Goal: Information Seeking & Learning: Understand process/instructions

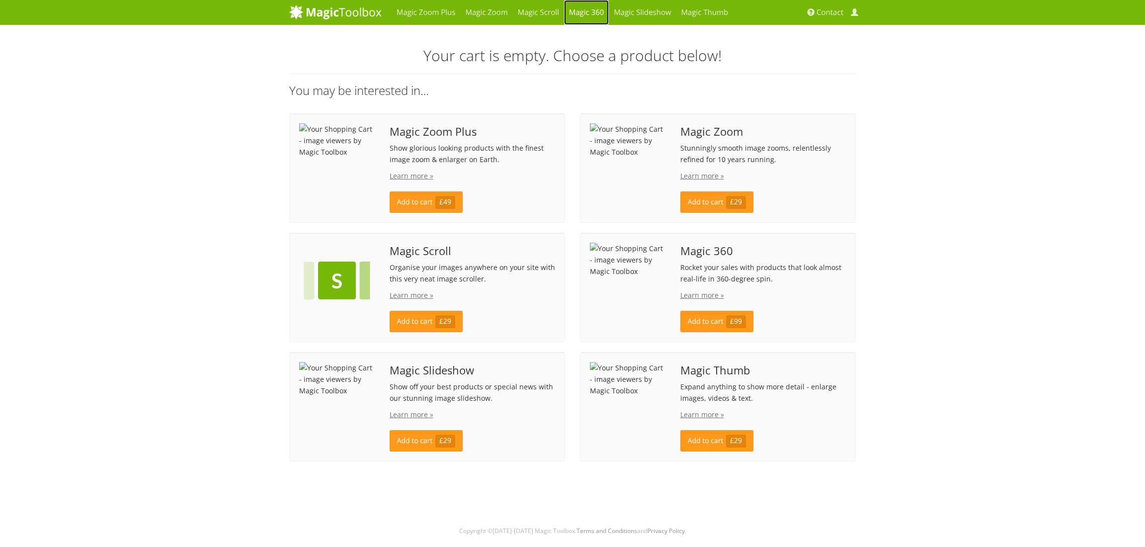
click at [598, 14] on link "Magic 360" at bounding box center [586, 12] width 45 height 25
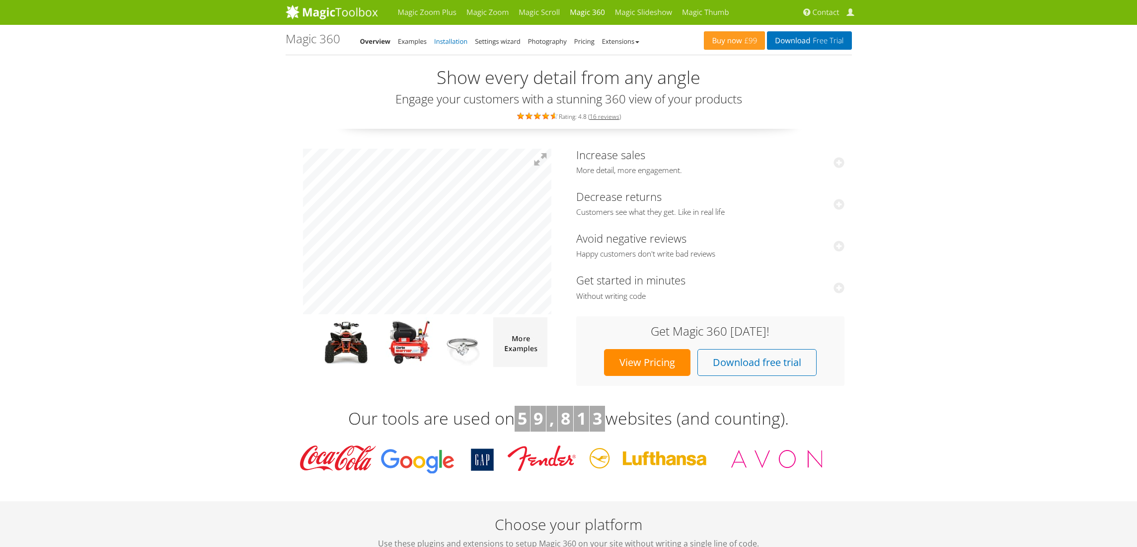
click at [450, 42] on link "Installation" at bounding box center [450, 41] width 33 height 9
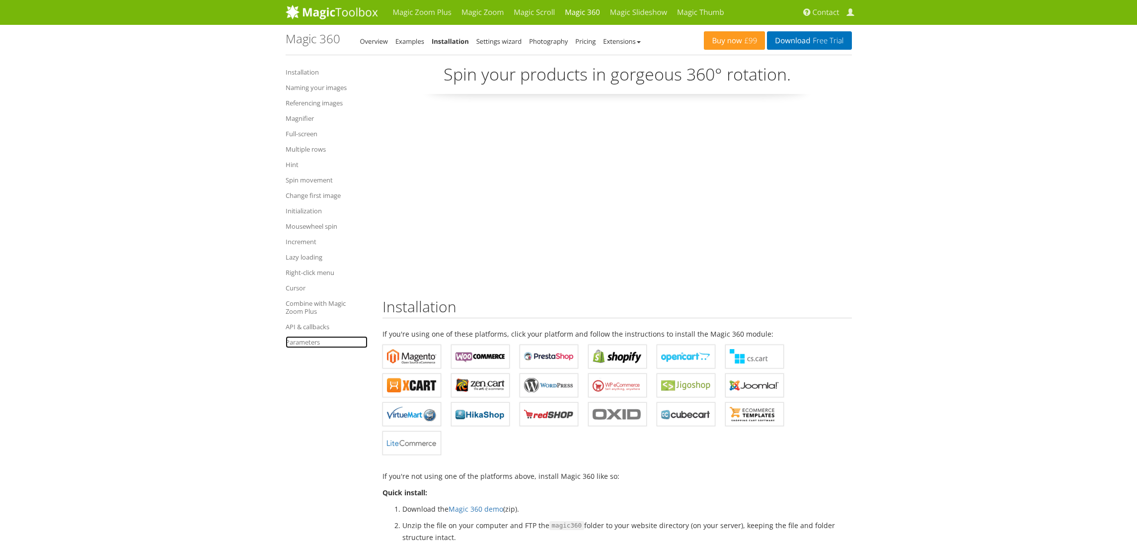
click at [311, 341] on link "Parameters" at bounding box center [327, 342] width 82 height 12
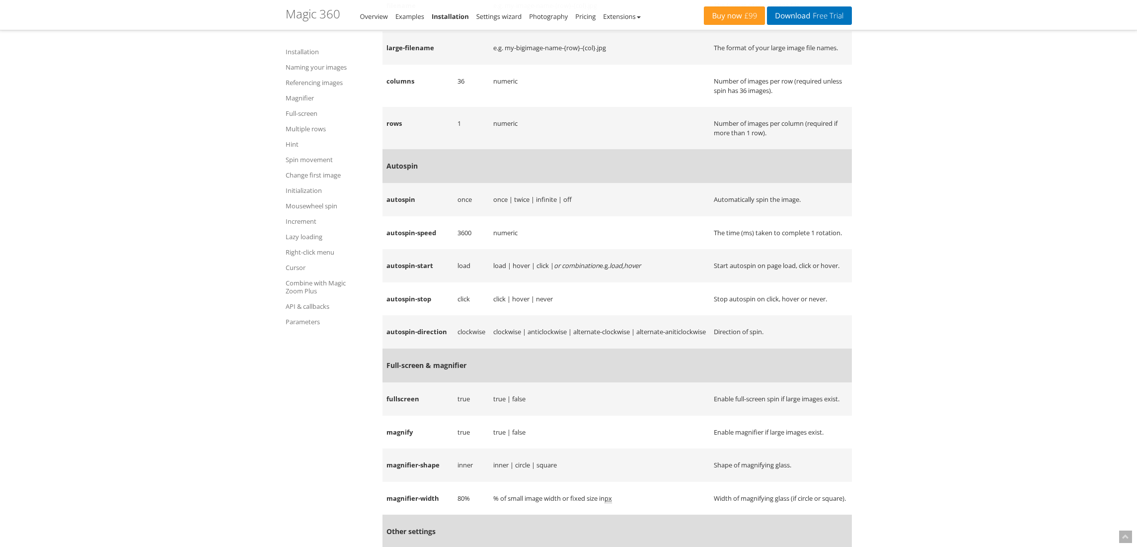
scroll to position [9842, 0]
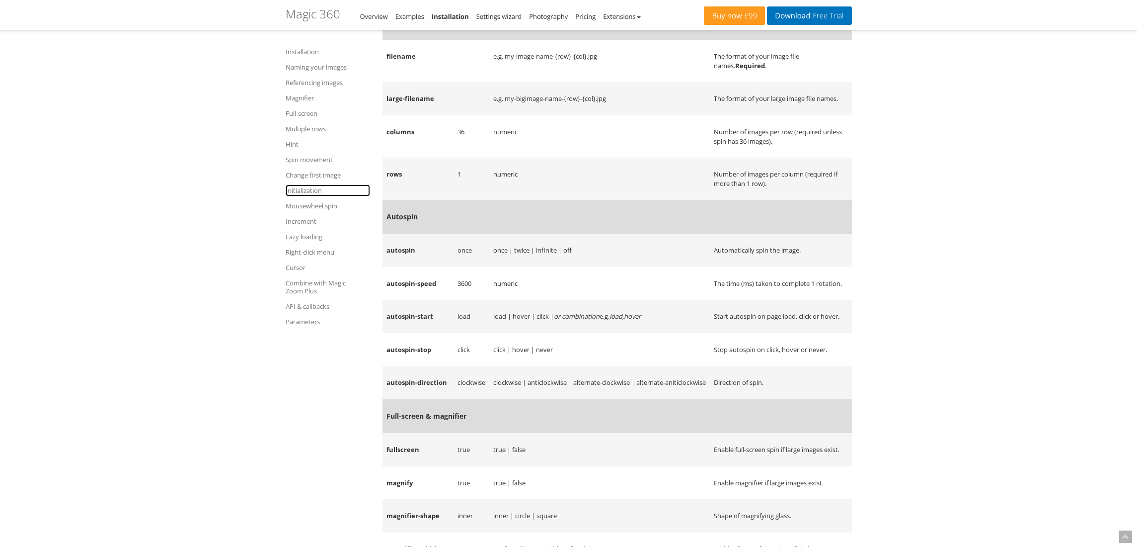
click at [303, 186] on link "Initialization" at bounding box center [328, 190] width 84 height 12
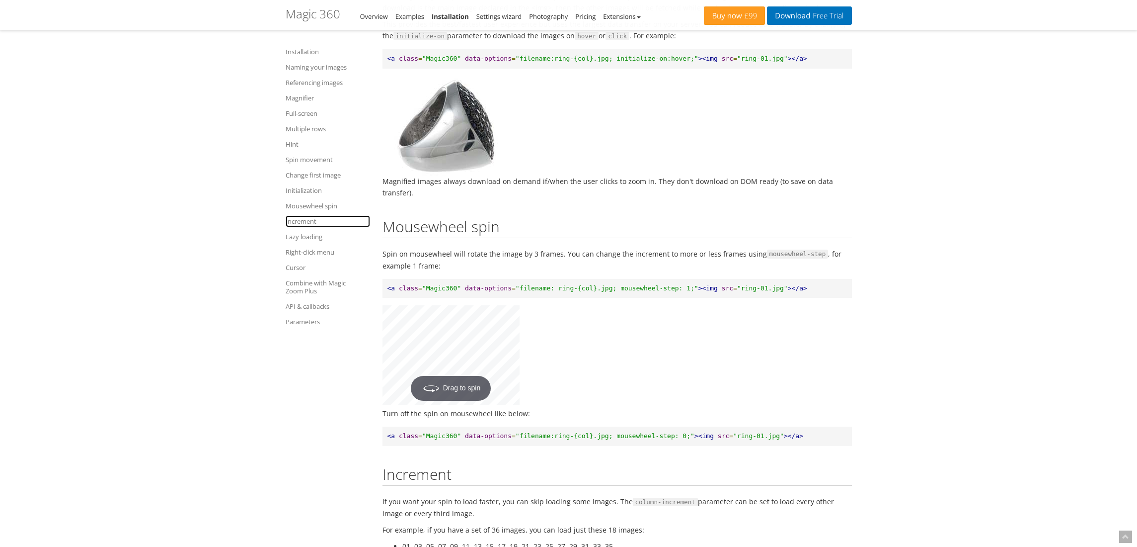
click at [314, 221] on link "Increment" at bounding box center [328, 221] width 84 height 12
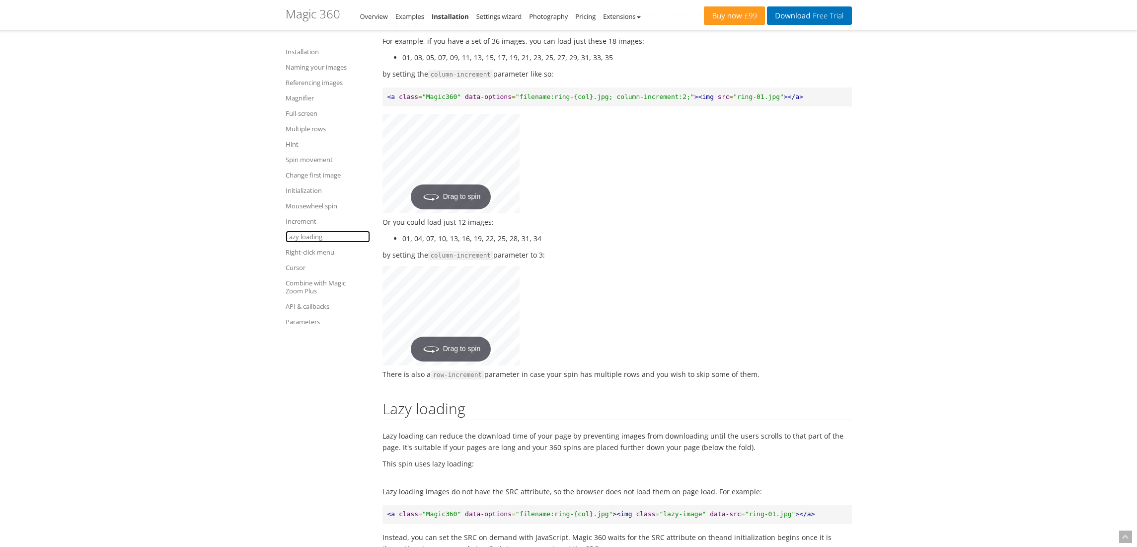
click at [309, 239] on link "Lazy loading" at bounding box center [328, 237] width 84 height 12
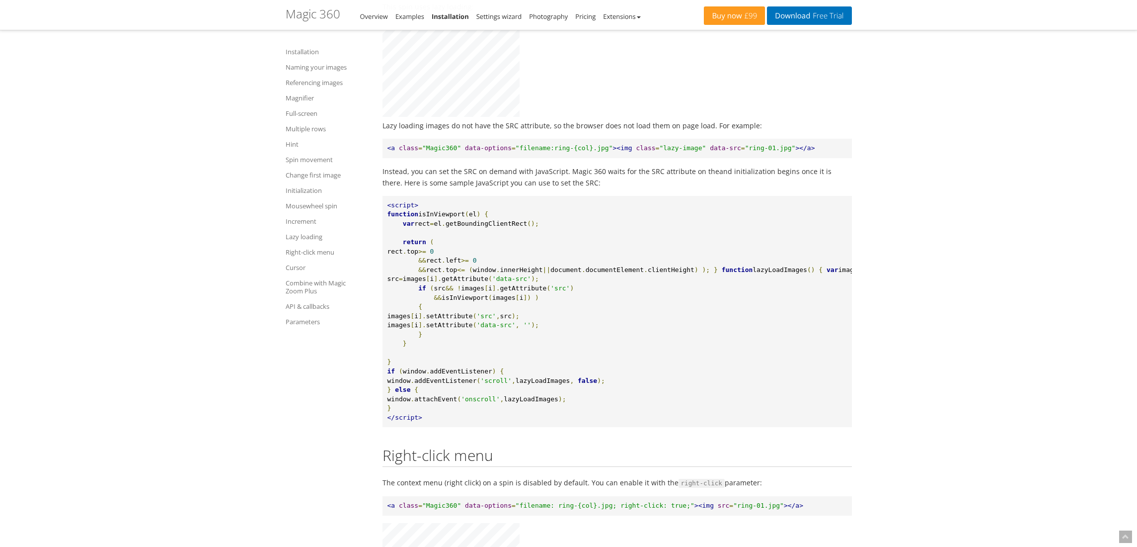
scroll to position [7374, 0]
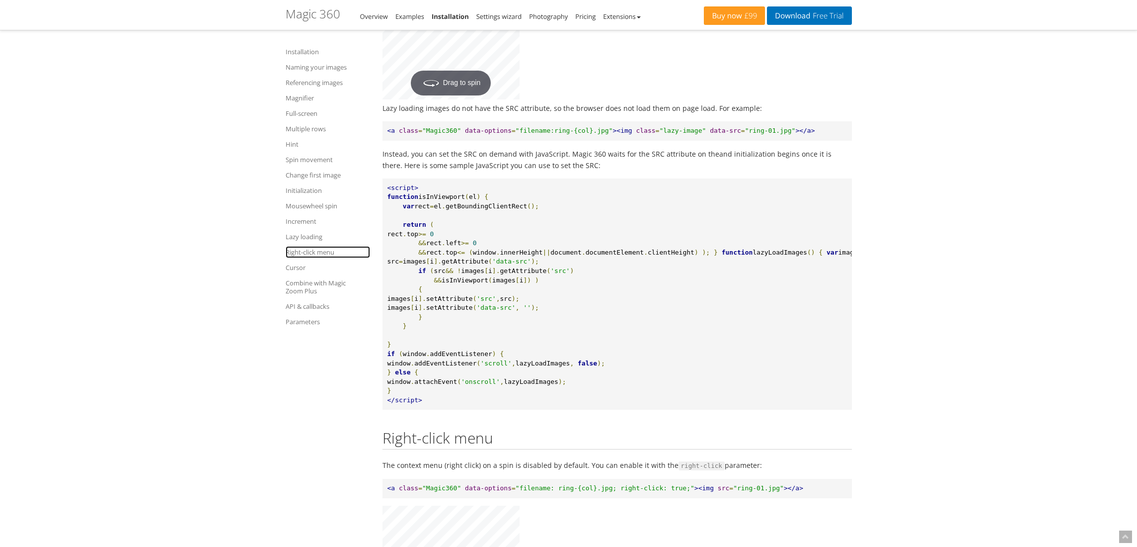
click at [311, 255] on link "Right-click menu" at bounding box center [328, 252] width 84 height 12
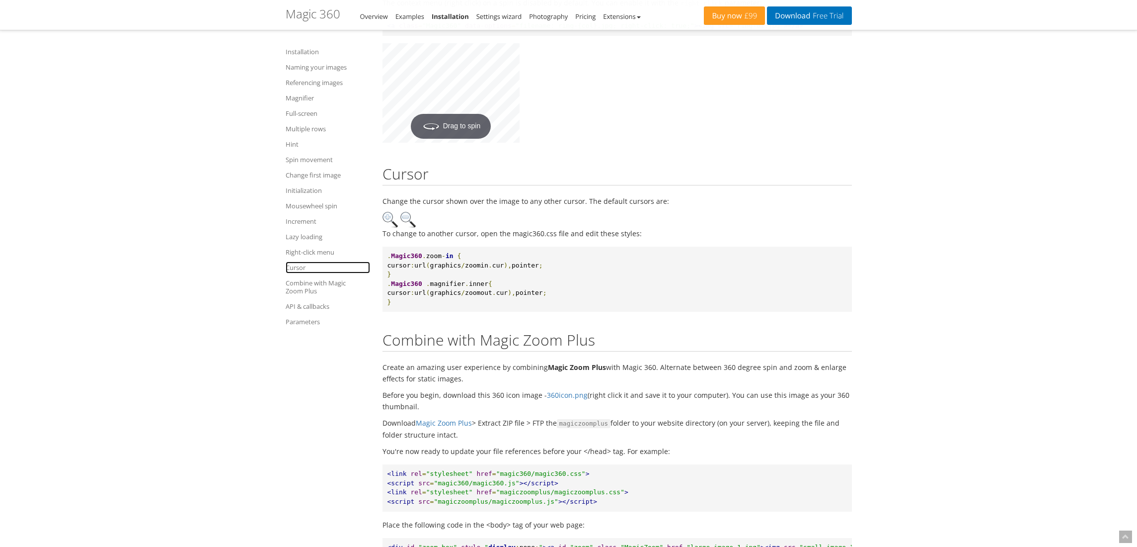
click at [299, 267] on link "Cursor" at bounding box center [328, 267] width 84 height 12
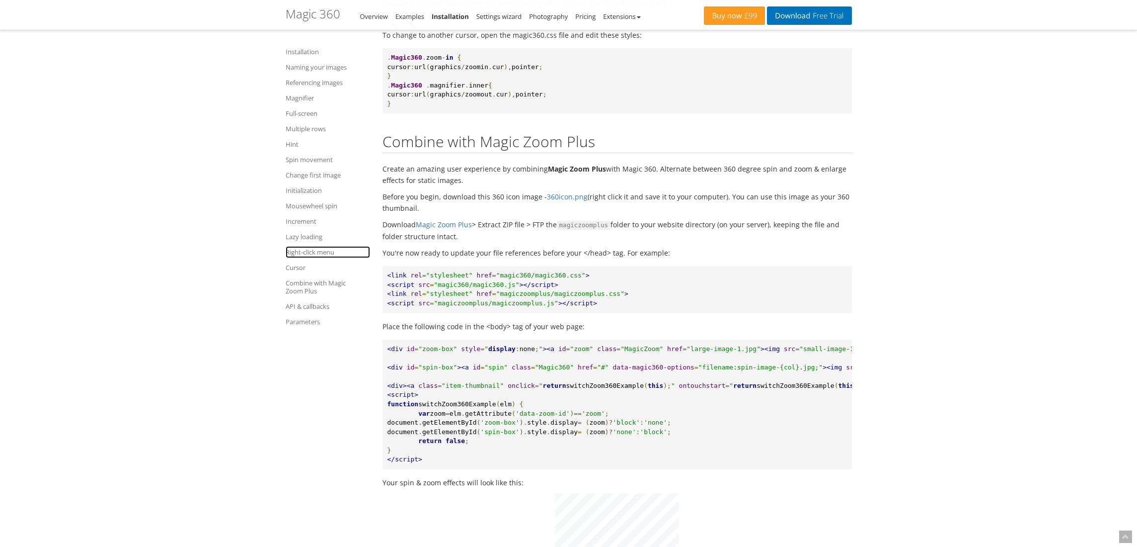
click at [304, 247] on link "Right-click menu" at bounding box center [328, 252] width 84 height 12
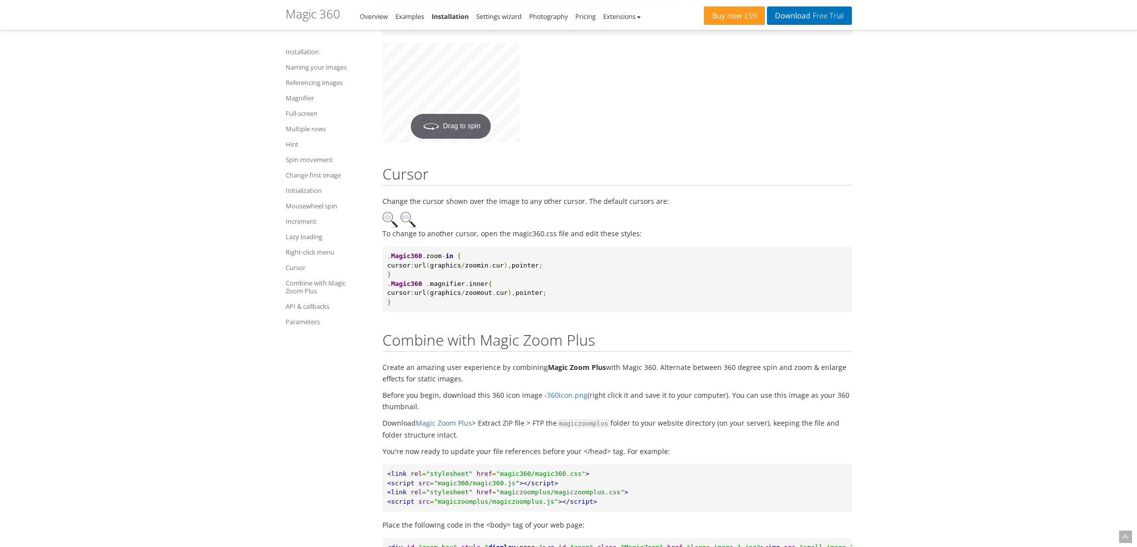
click at [627, 29] on span ""filename: ring-{col}.jpg; right-click: true;"" at bounding box center [605, 25] width 179 height 7
drag, startPoint x: 627, startPoint y: 102, endPoint x: 653, endPoint y: 102, distance: 25.8
click at [653, 29] on span ""filename: ring-{col}.jpg; right-click: true;"" at bounding box center [605, 25] width 179 height 7
click at [687, 29] on span ""filename: ring-{col}.jpg; right-click: true;"" at bounding box center [605, 25] width 179 height 7
copy span "right-click: true;"
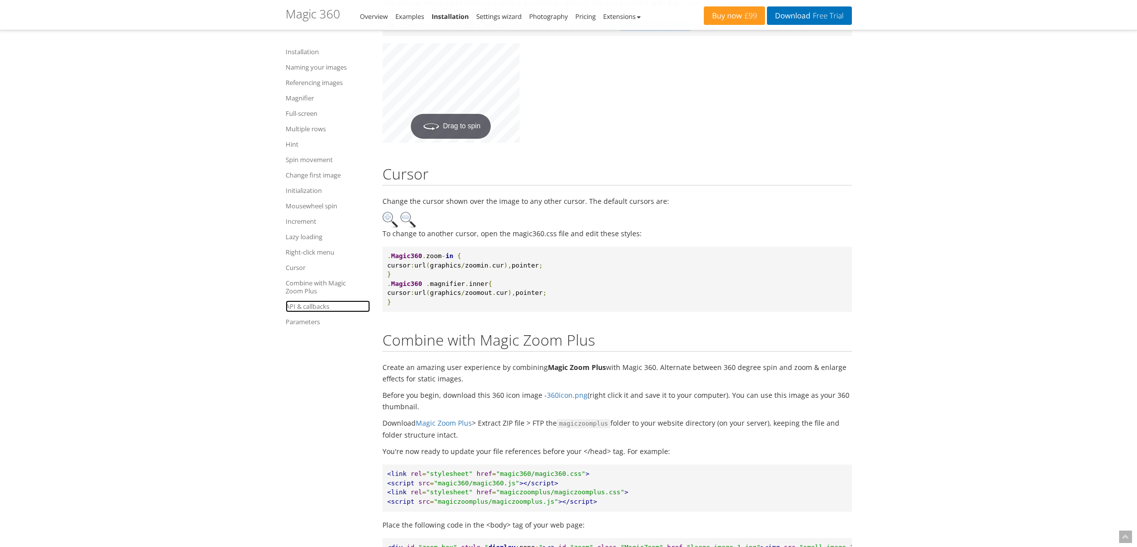
click at [308, 306] on link "API & callbacks" at bounding box center [328, 306] width 84 height 12
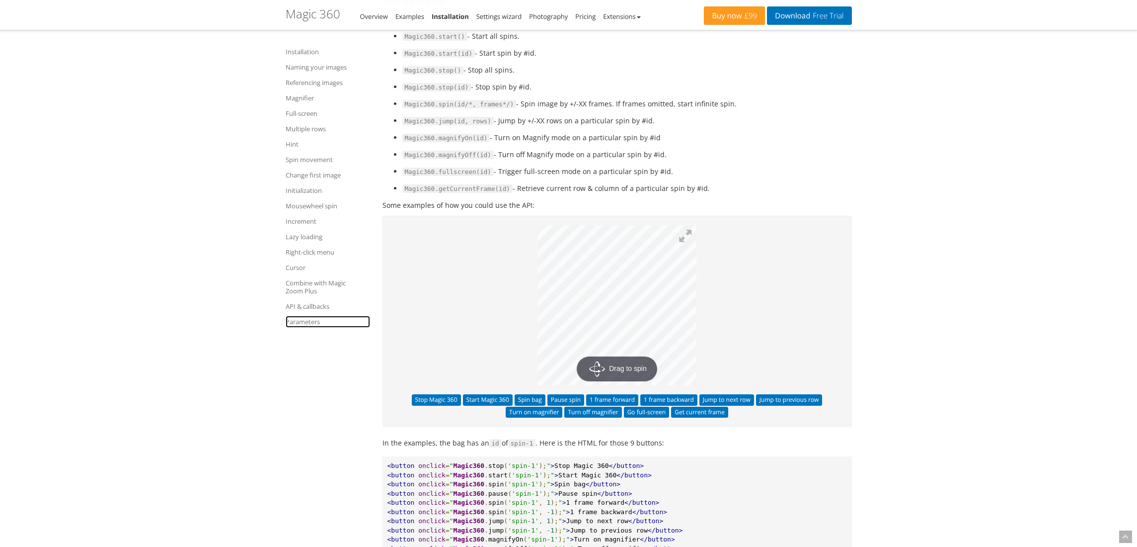
click at [305, 321] on link "Parameters" at bounding box center [328, 322] width 84 height 12
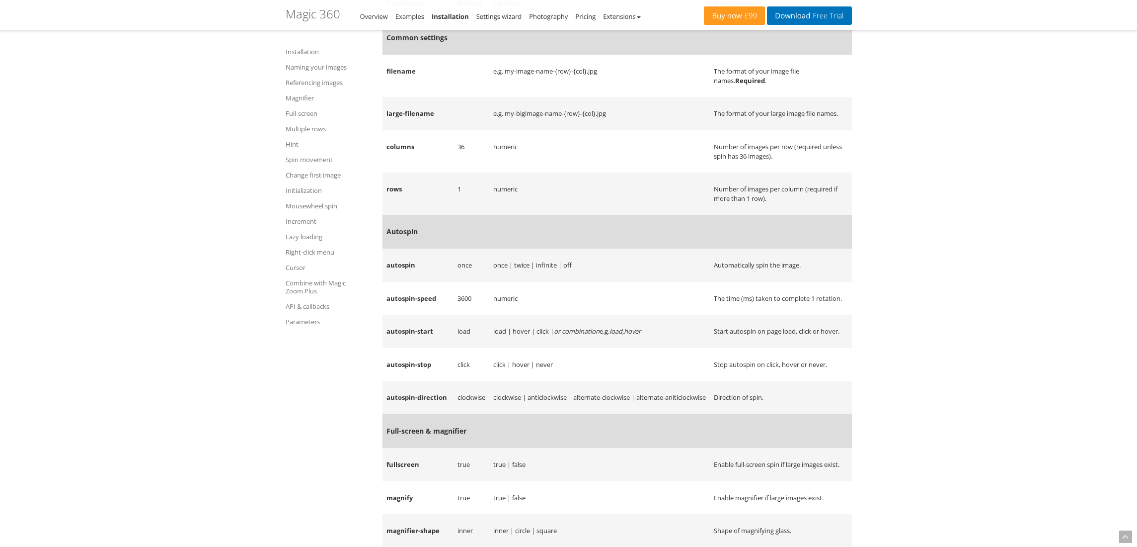
scroll to position [9925, 0]
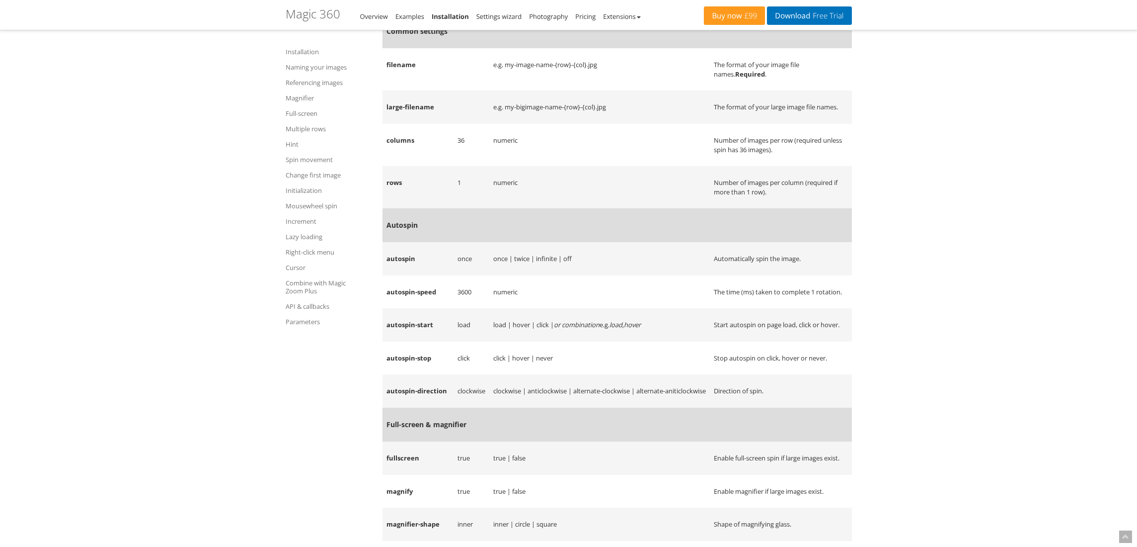
click at [400, 90] on td "filename" at bounding box center [418, 69] width 71 height 42
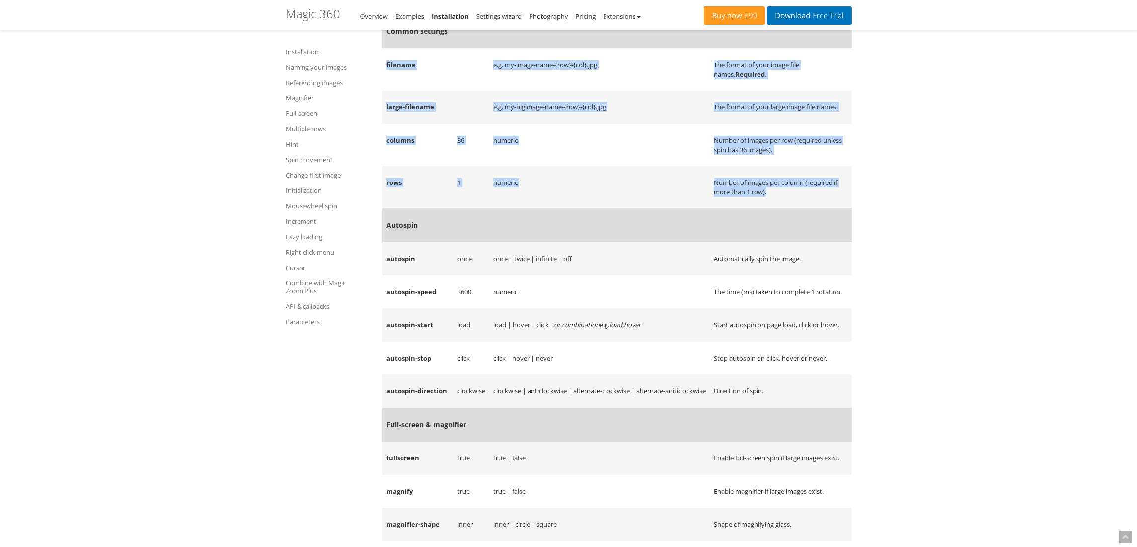
drag, startPoint x: 400, startPoint y: 159, endPoint x: 795, endPoint y: 290, distance: 415.9
click at [795, 208] on td "Number of images per column (required if more than 1 row)." at bounding box center [781, 187] width 142 height 42
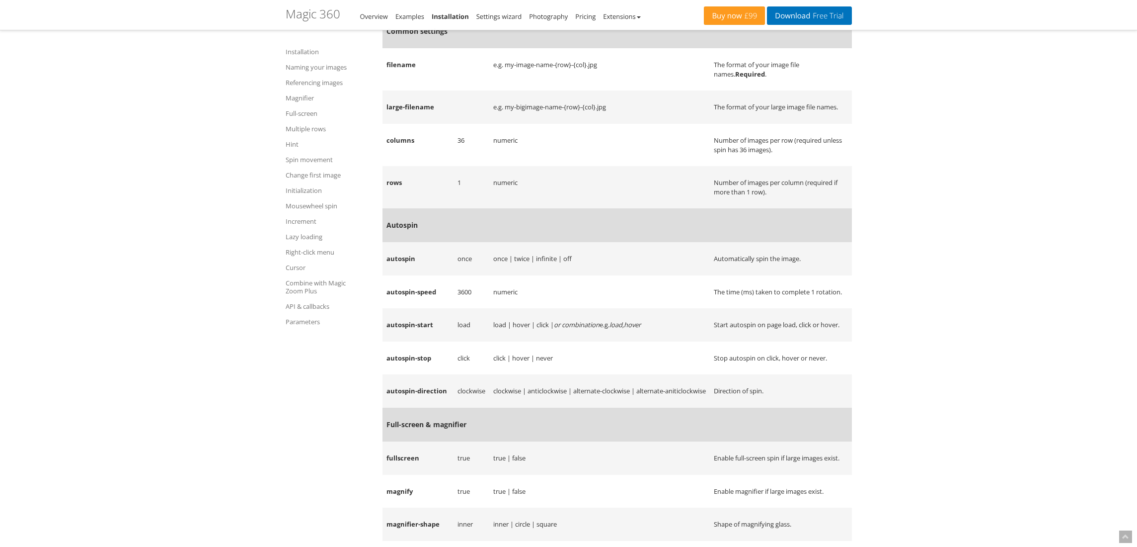
drag, startPoint x: 795, startPoint y: 290, endPoint x: 381, endPoint y: 156, distance: 435.3
click at [414, 90] on td "filename" at bounding box center [418, 69] width 71 height 42
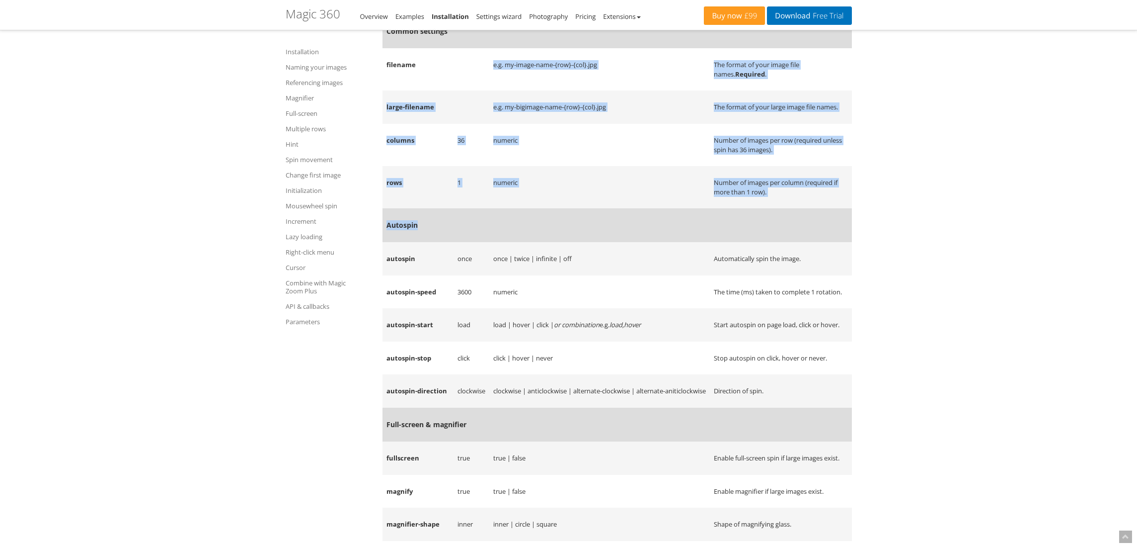
drag, startPoint x: 414, startPoint y: 159, endPoint x: 849, endPoint y: 304, distance: 459.0
click at [808, 208] on td "Number of images per column (required if more than 1 row)." at bounding box center [781, 187] width 142 height 42
drag, startPoint x: 750, startPoint y: 241, endPoint x: 407, endPoint y: 155, distance: 354.1
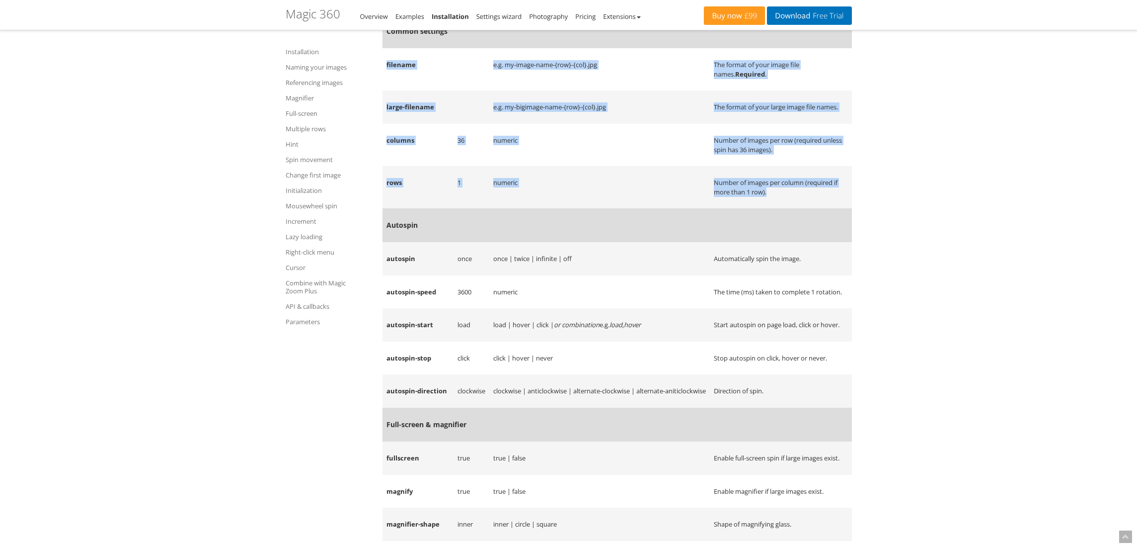
click at [403, 90] on td "filename" at bounding box center [418, 69] width 71 height 42
drag, startPoint x: 479, startPoint y: 156, endPoint x: 782, endPoint y: 300, distance: 335.2
click at [785, 208] on td "Number of images per column (required if more than 1 row)." at bounding box center [781, 187] width 142 height 42
